Goal: Check status: Verify the current state of an ongoing process or item

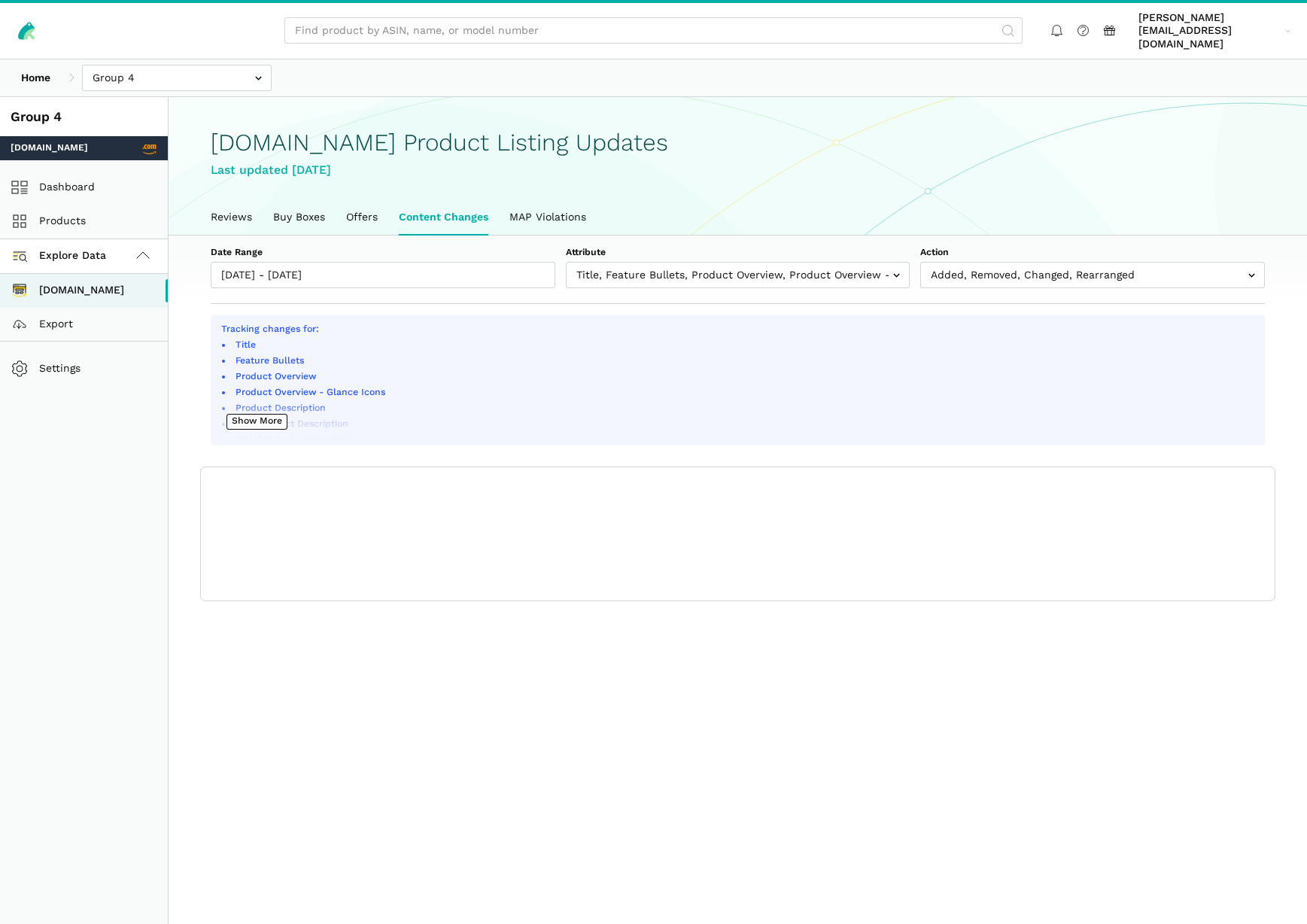
scroll to position [5, 0]
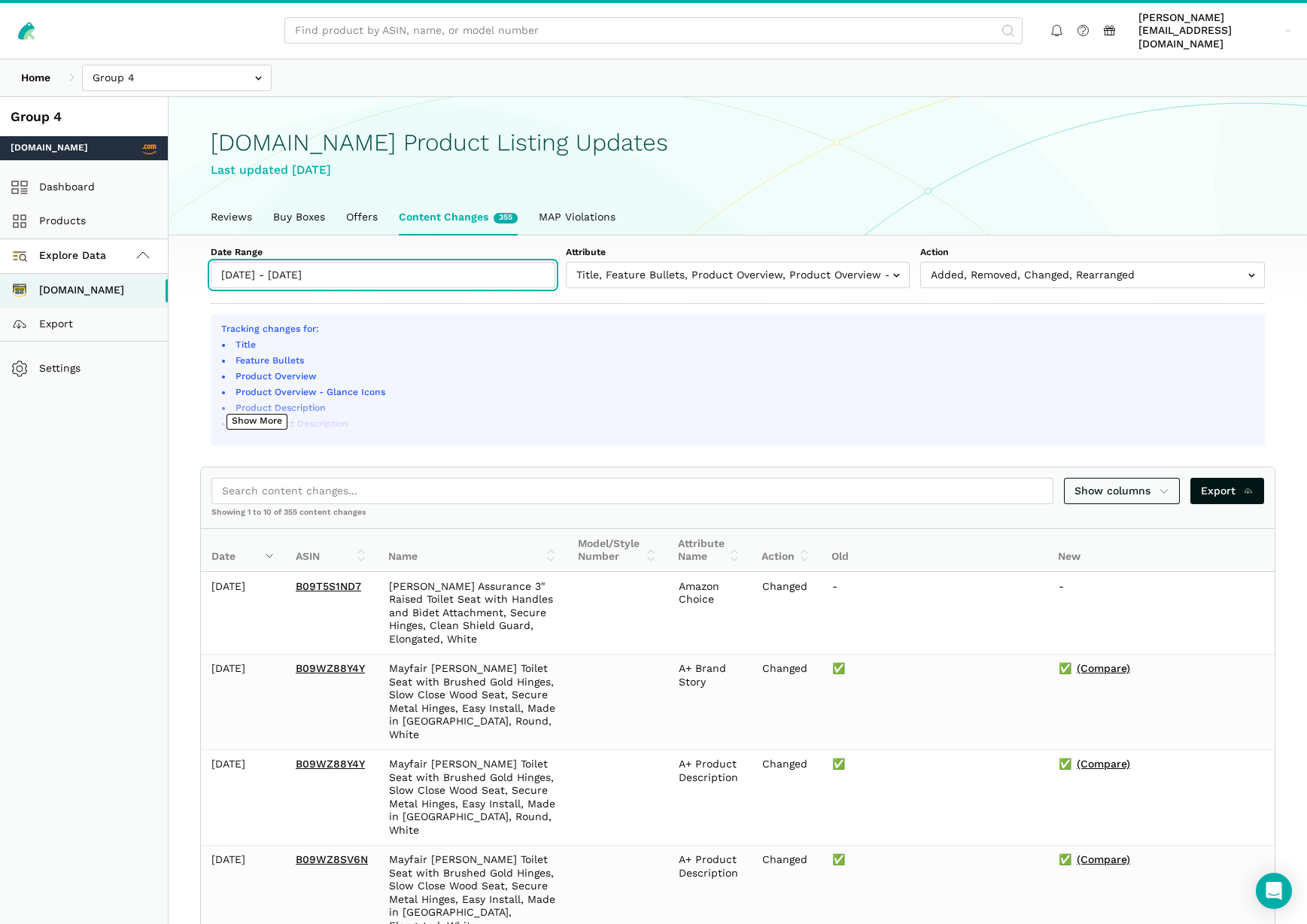
type input "[DATE]"
click at [403, 262] on input "[DATE] - [DATE]" at bounding box center [383, 275] width 345 height 27
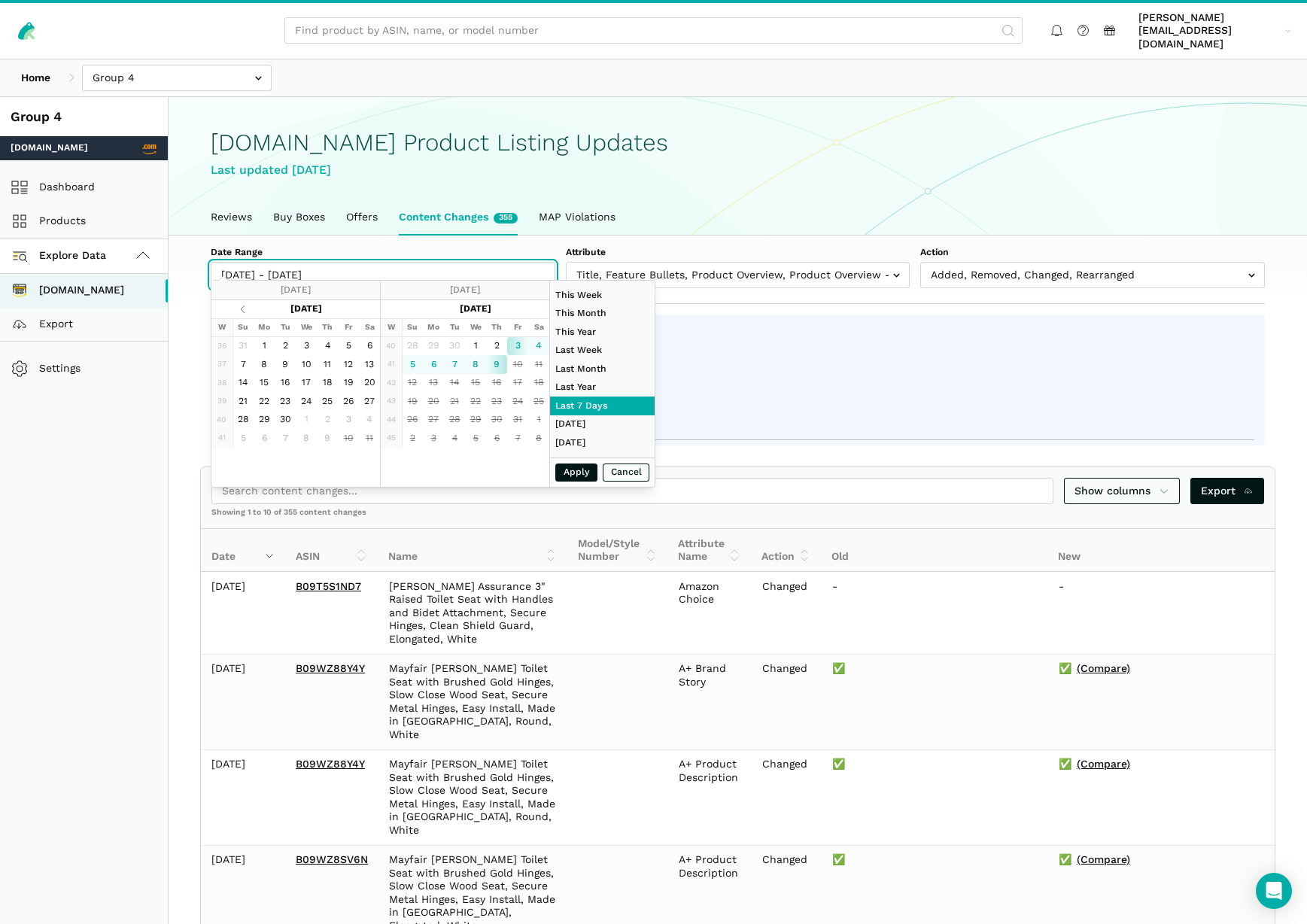
type input "[DATE]"
click at [904, 354] on li "Feature Bullets" at bounding box center [743, 360] width 1022 height 13
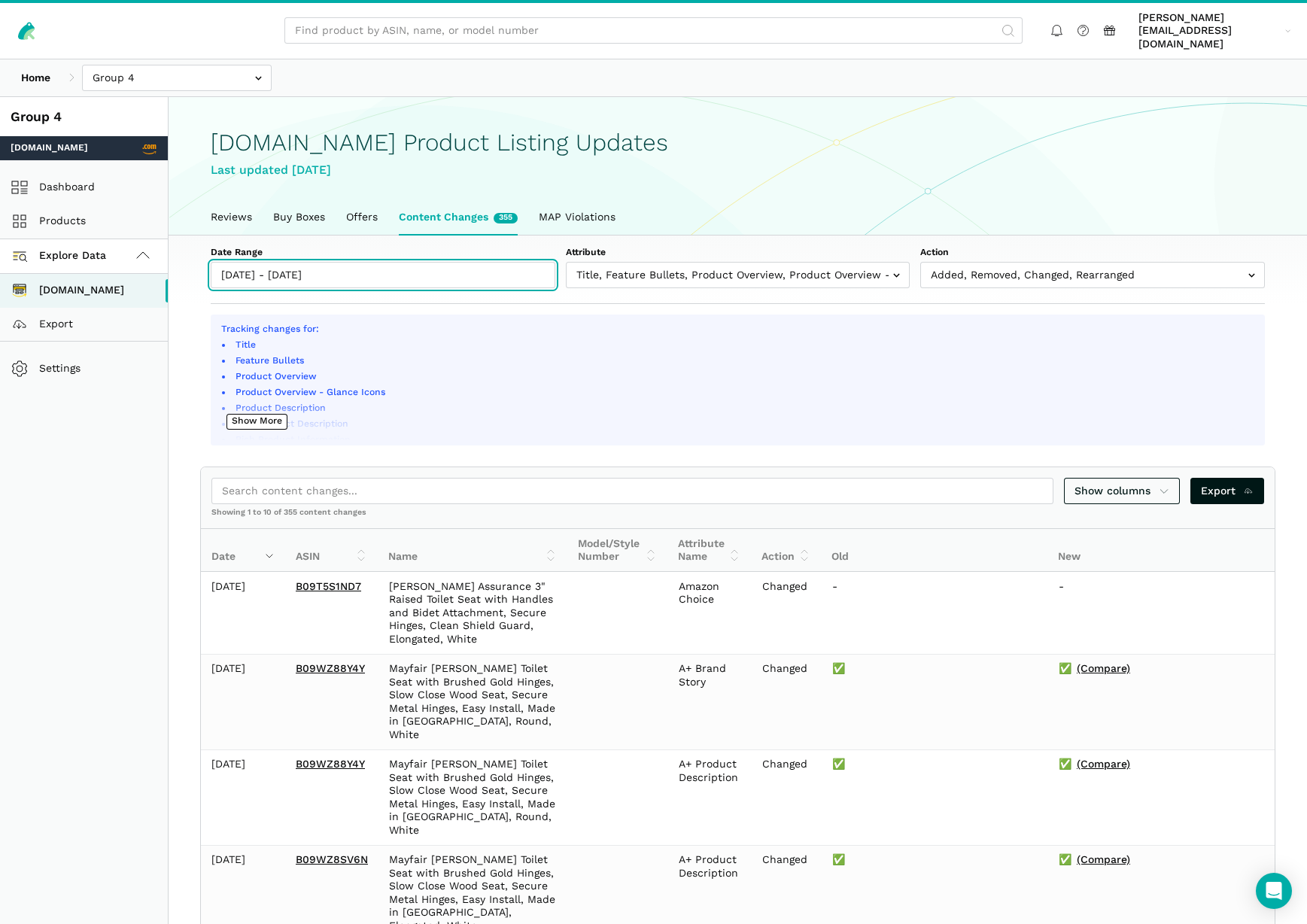
click at [374, 265] on input "[DATE] - [DATE]" at bounding box center [383, 275] width 345 height 27
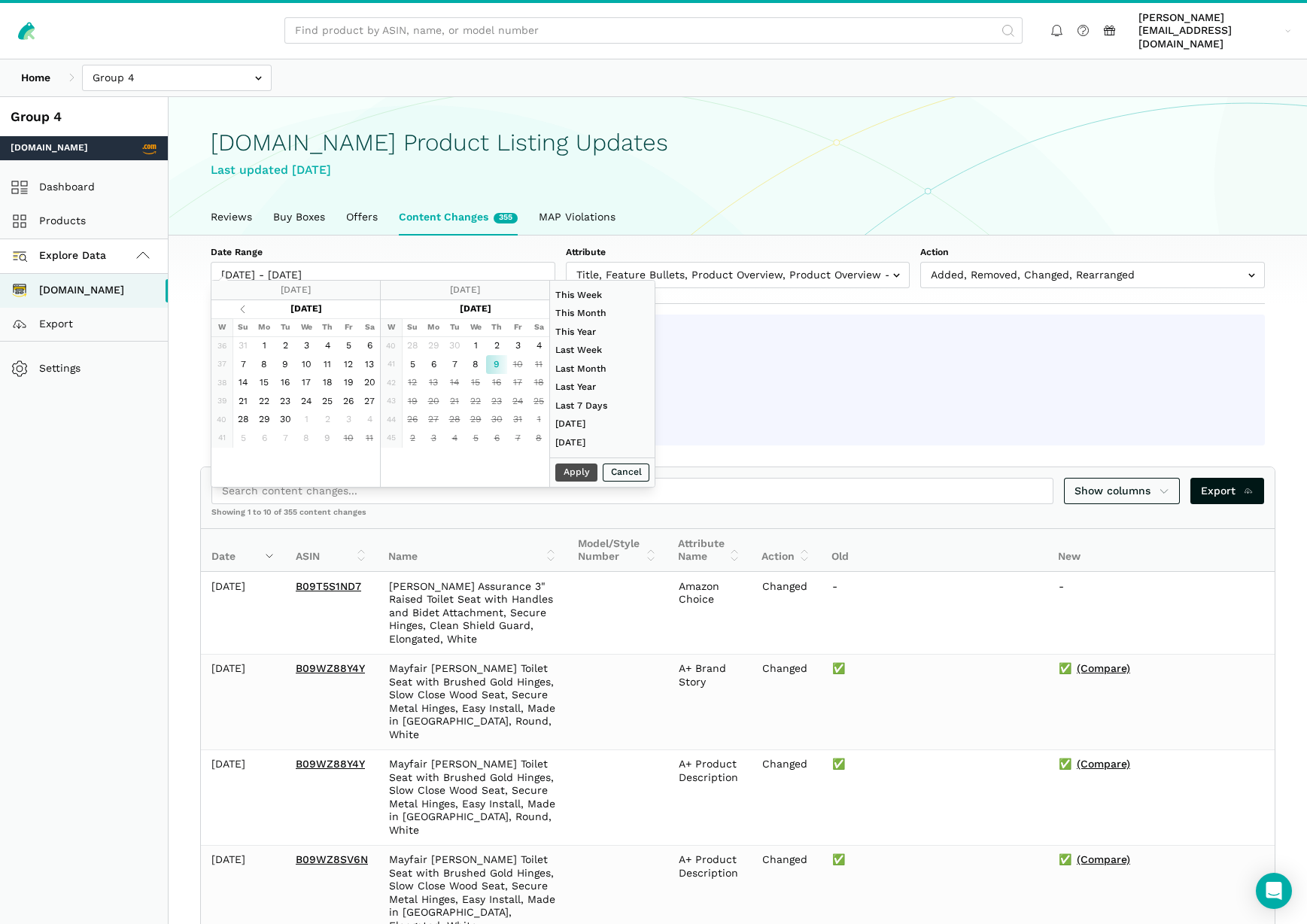
click at [571, 469] on div "Apply Cancel" at bounding box center [602, 473] width 104 height 30
click at [574, 474] on div "Apply Cancel" at bounding box center [602, 473] width 104 height 30
type input "[DATE]"
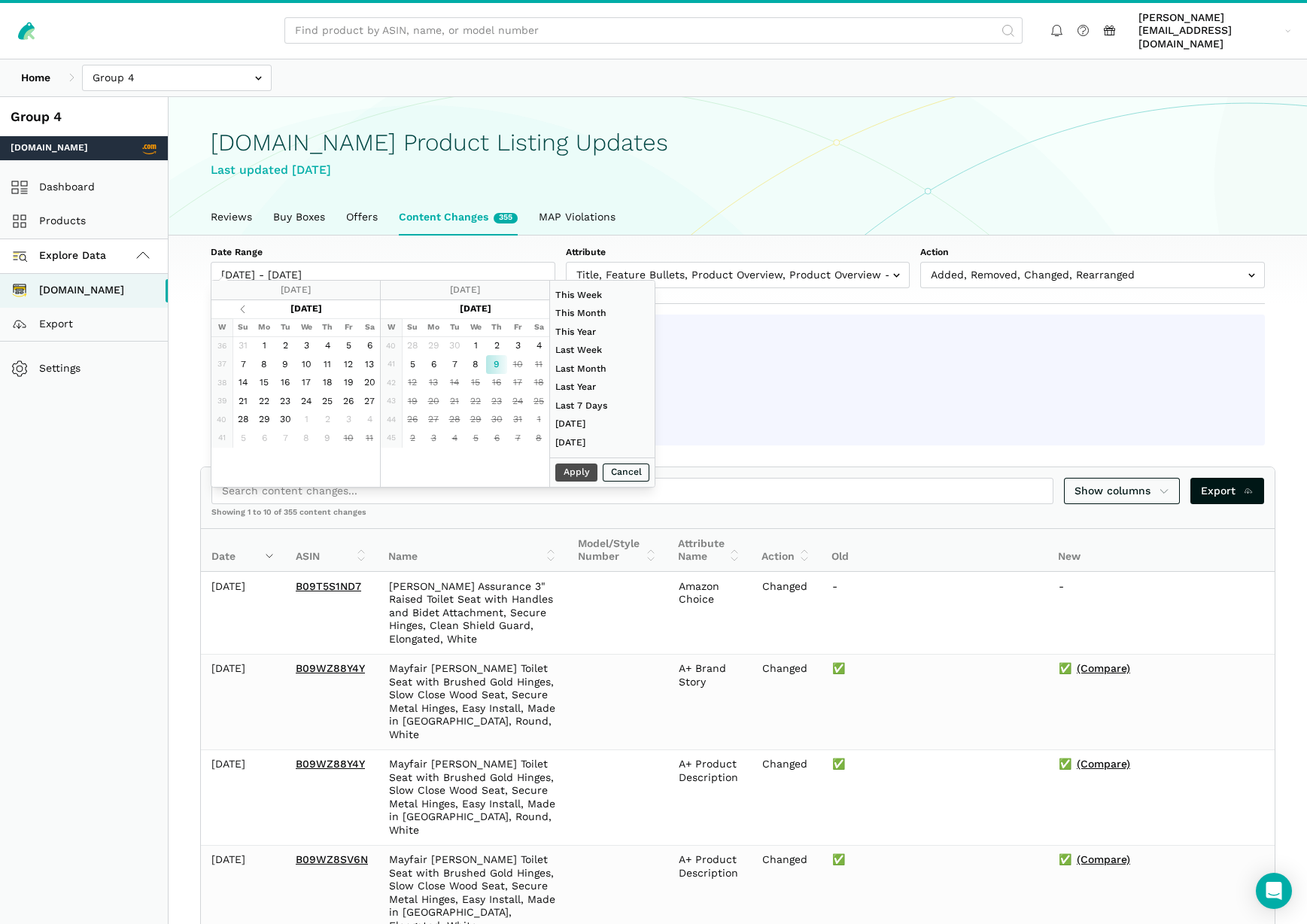
type input "[DATE]"
click at [572, 473] on button "Apply" at bounding box center [576, 473] width 42 height 19
type input "[DATE] - [DATE]"
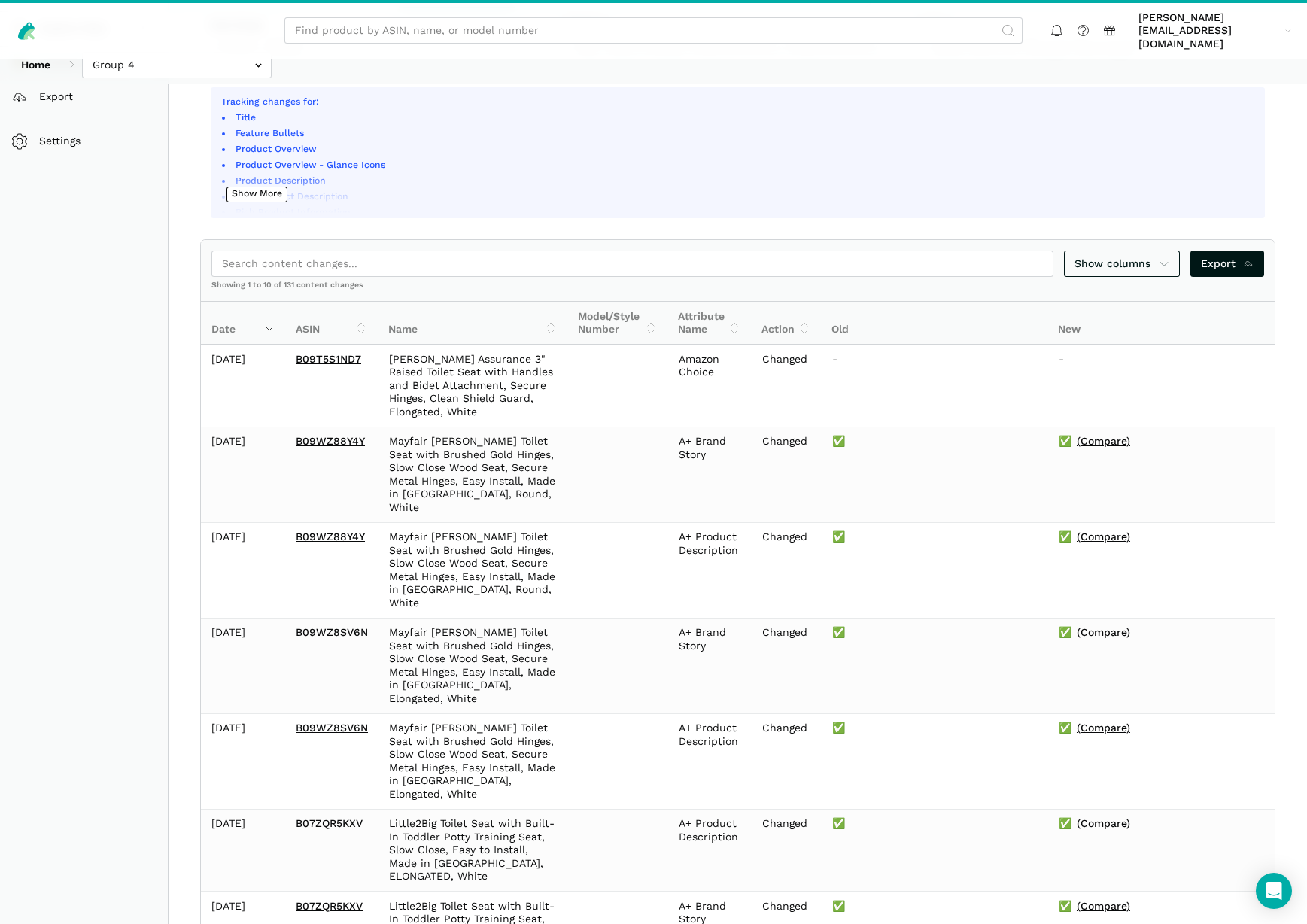
scroll to position [564, 0]
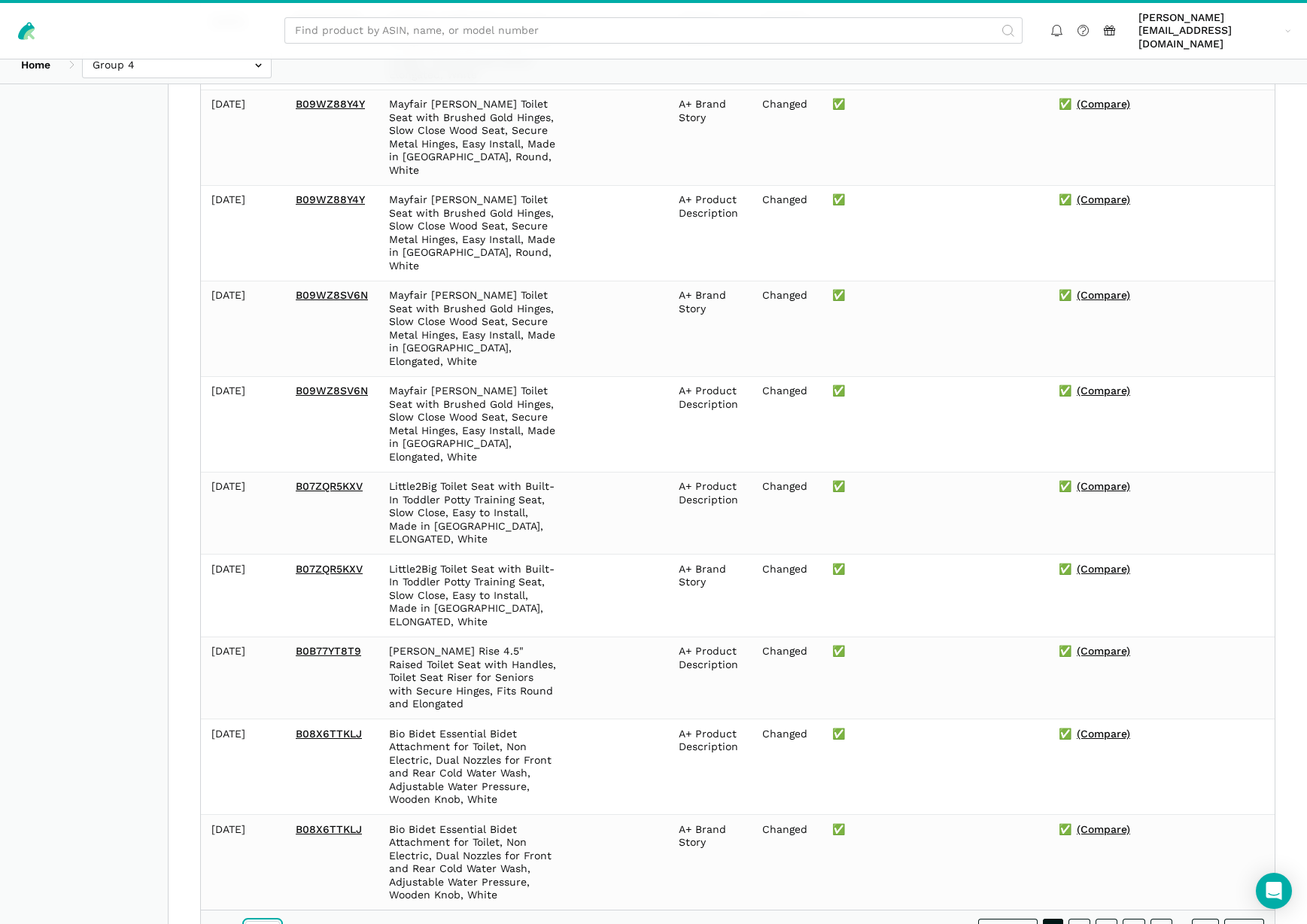
click at [271, 920] on select "10 25 50 100" at bounding box center [262, 928] width 34 height 16
select select "100"
click at [246, 920] on select "10 25 50 100" at bounding box center [262, 928] width 34 height 16
